Goal: Navigation & Orientation: Find specific page/section

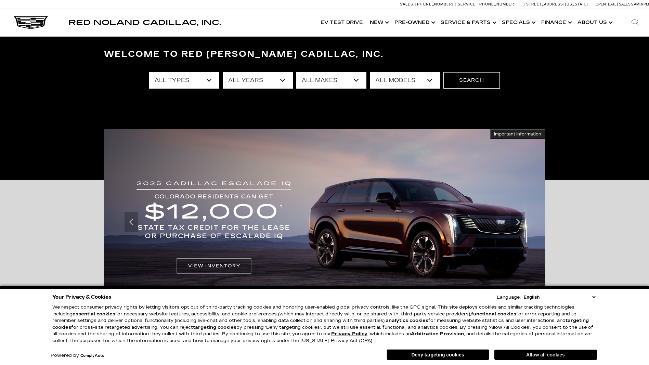
click at [529, 354] on button "Allow all cookies" at bounding box center [545, 354] width 103 height 10
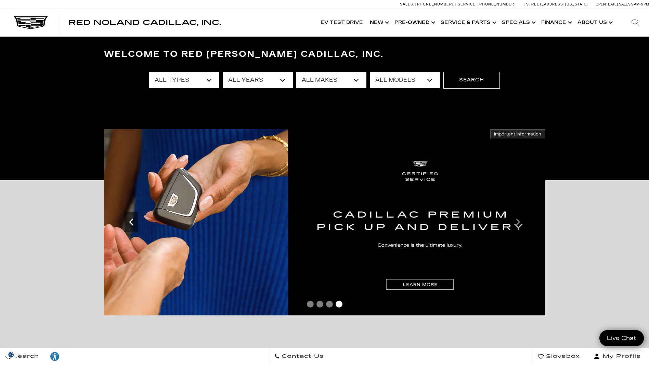
click at [131, 222] on icon "Previous" at bounding box center [131, 222] width 14 height 14
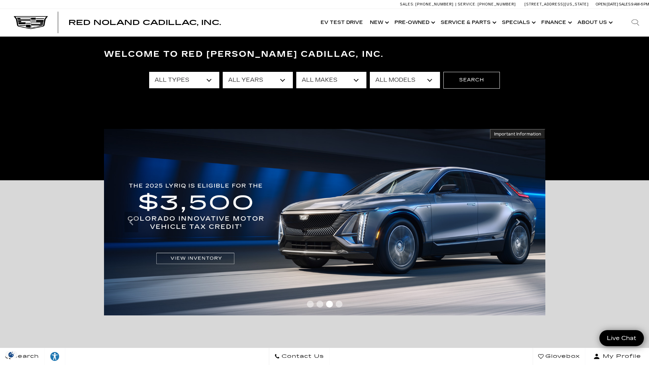
click at [332, 202] on img at bounding box center [324, 222] width 441 height 186
click at [215, 202] on img at bounding box center [324, 222] width 441 height 186
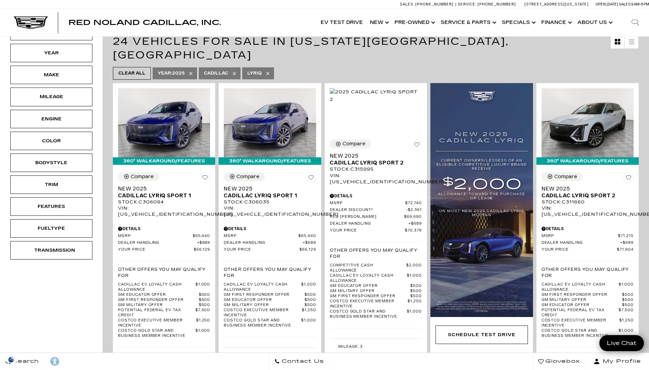
scroll to position [137, 0]
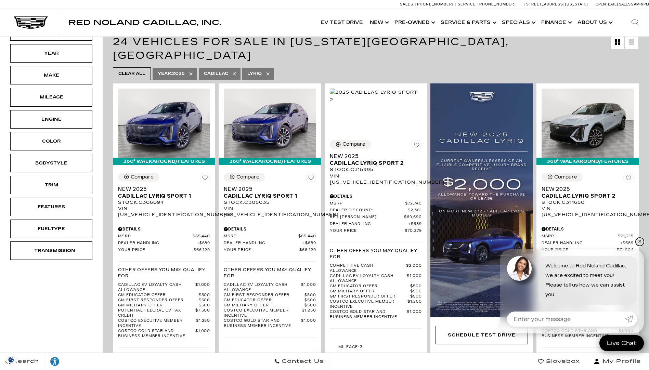
click at [638, 243] on link "✕" at bounding box center [639, 242] width 8 height 8
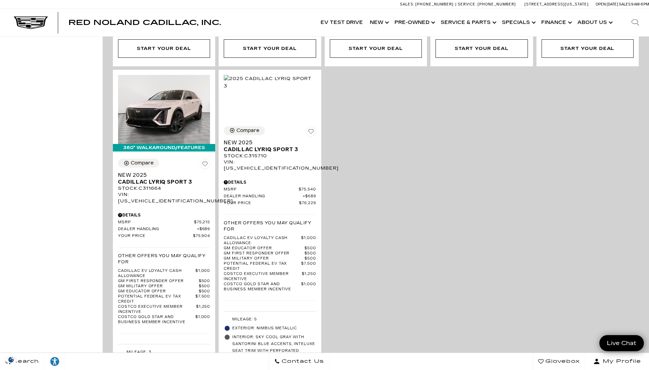
scroll to position [1607, 0]
